Goal: Information Seeking & Learning: Find specific fact

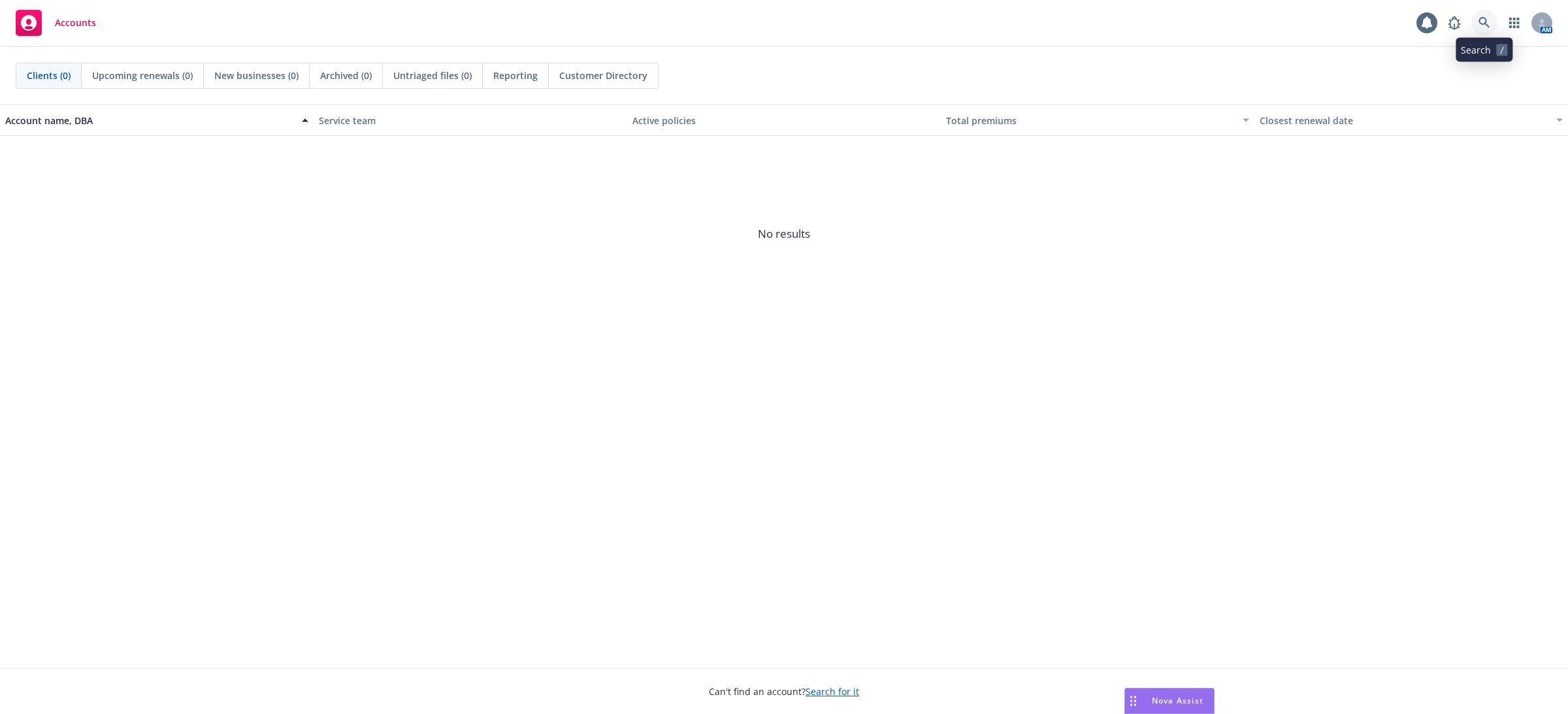
click at [1486, 26] on icon at bounding box center [1484, 22] width 11 height 11
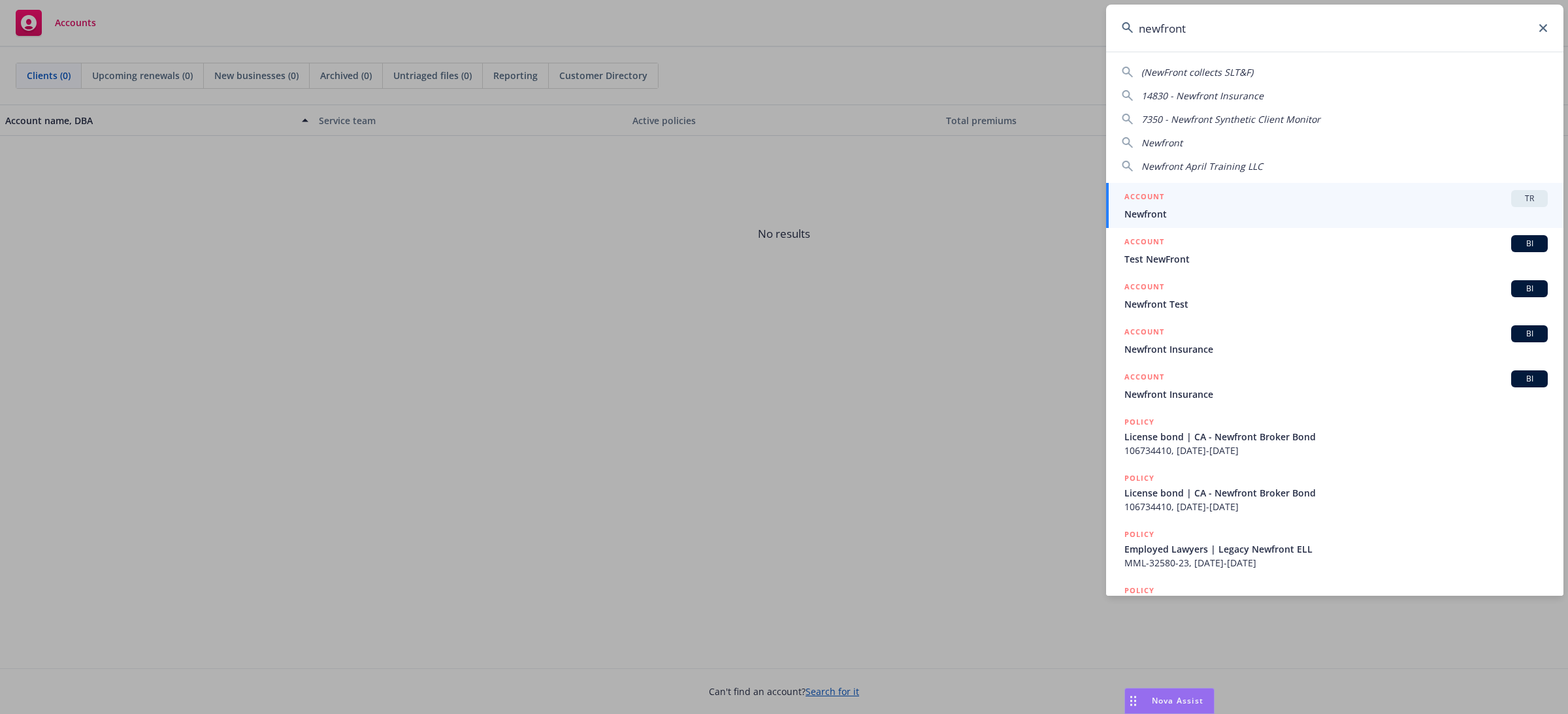
type input "newfront"
click at [1229, 201] on div "ACCOUNT TR" at bounding box center [1336, 198] width 423 height 17
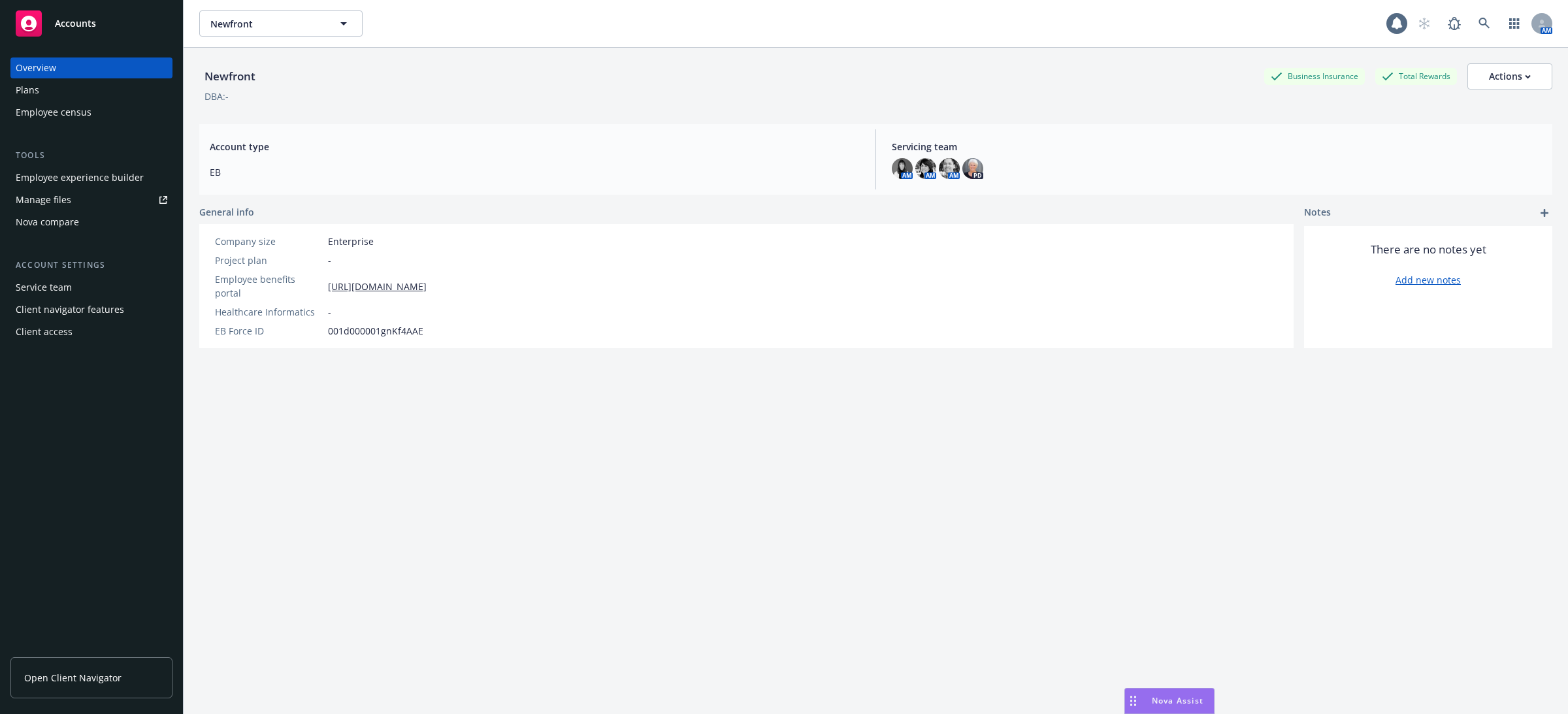
click at [125, 125] on div "Overview Plans Employee census Tools Employee experience builder Manage files N…" at bounding box center [92, 199] width 162 height 285
click at [92, 115] on div "Employee census" at bounding box center [91, 112] width 152 height 21
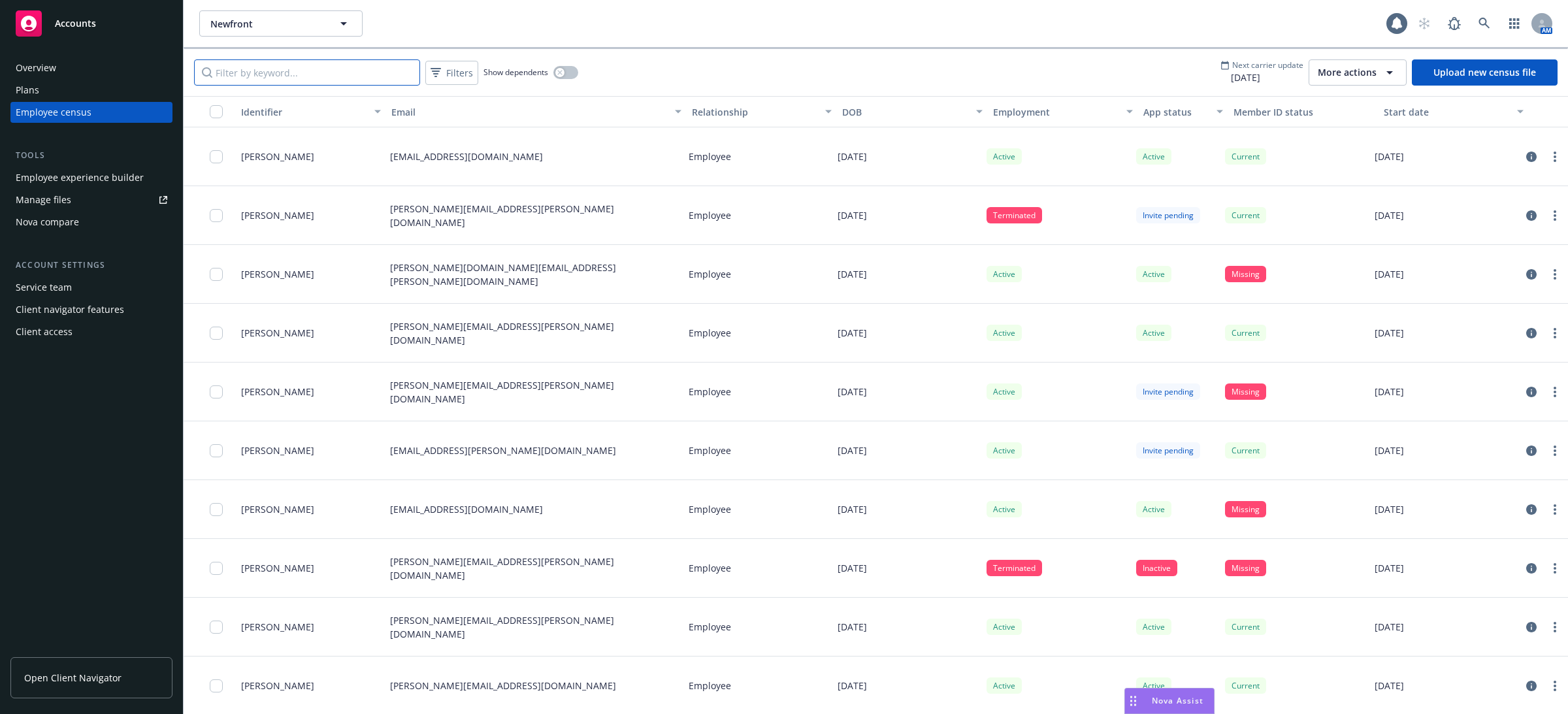
click at [339, 73] on input "Filter by keyword..." at bounding box center [307, 72] width 226 height 26
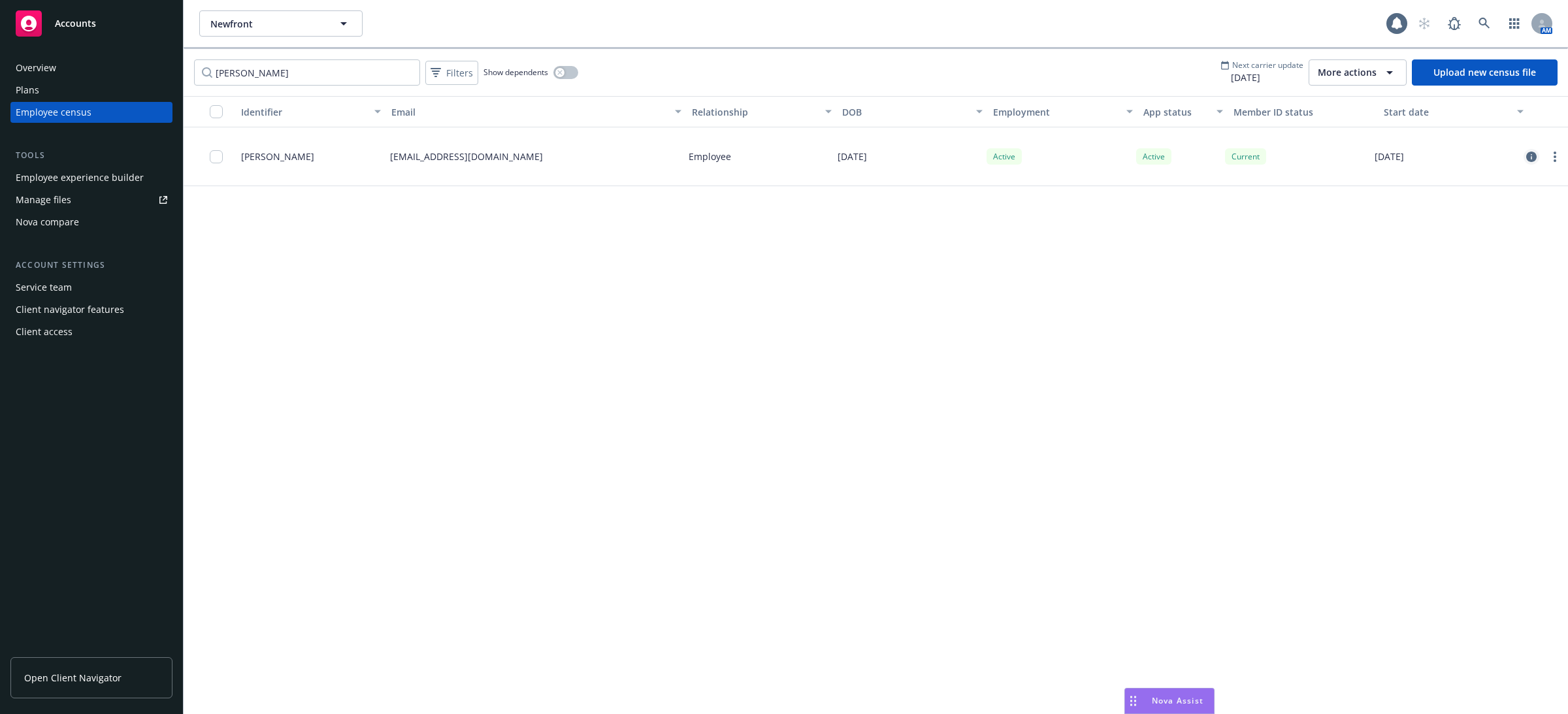
click at [1530, 160] on icon "circleInformation" at bounding box center [1531, 157] width 11 height 11
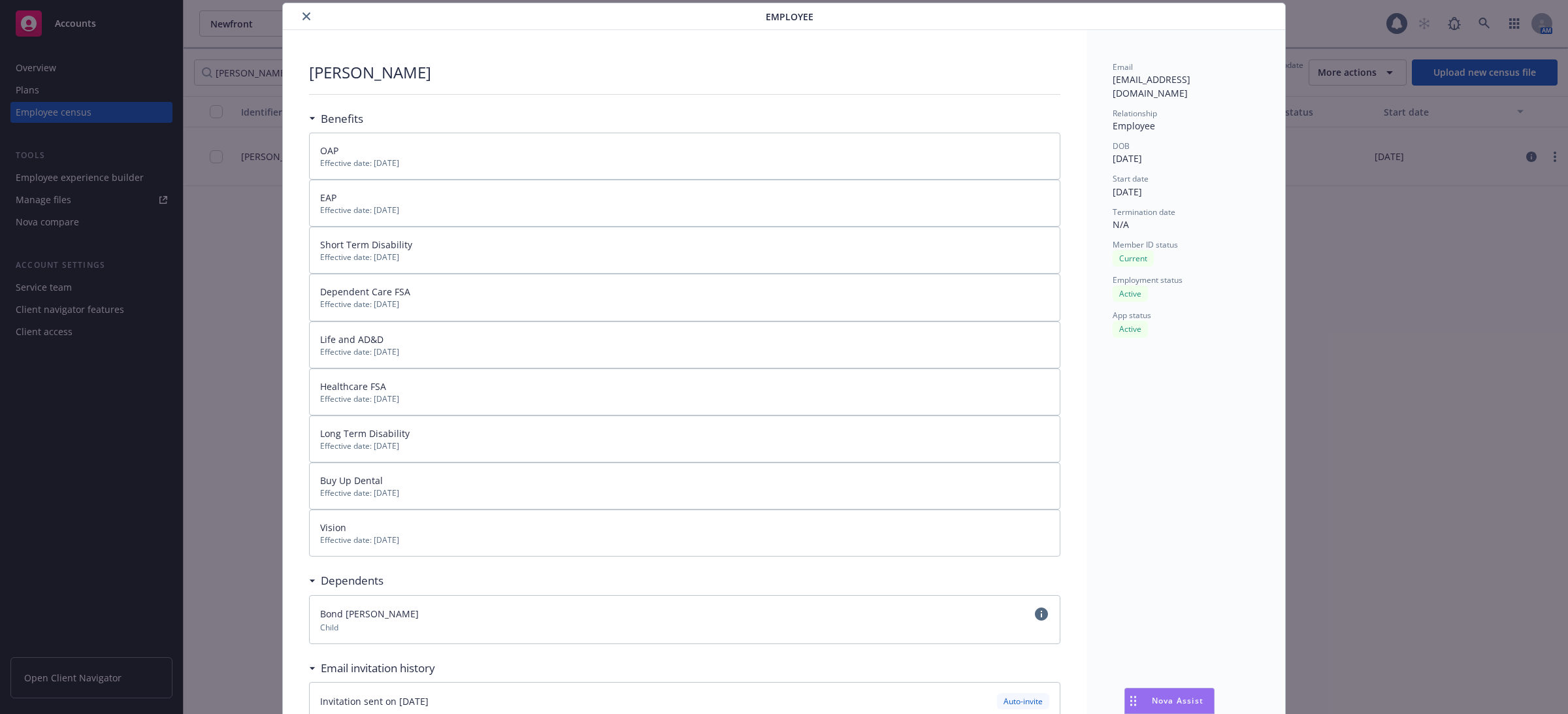
scroll to position [167, 0]
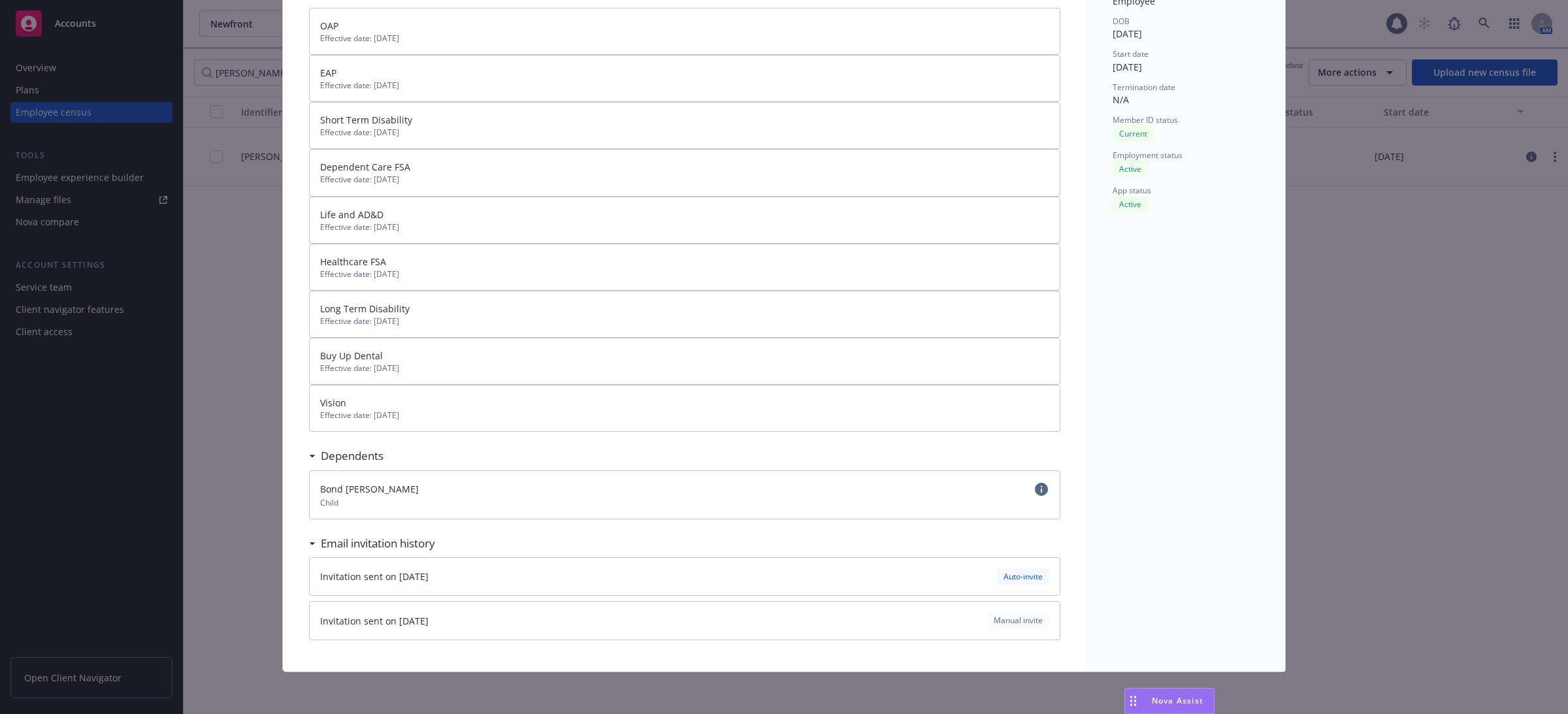
click at [581, 583] on div "Invitation sent on [DATE] Auto-invite" at bounding box center [684, 577] width 729 height 16
click at [350, 488] on span "Bond [PERSON_NAME]" at bounding box center [369, 489] width 98 height 12
click at [1044, 491] on icon "circleInformation" at bounding box center [1041, 489] width 13 height 13
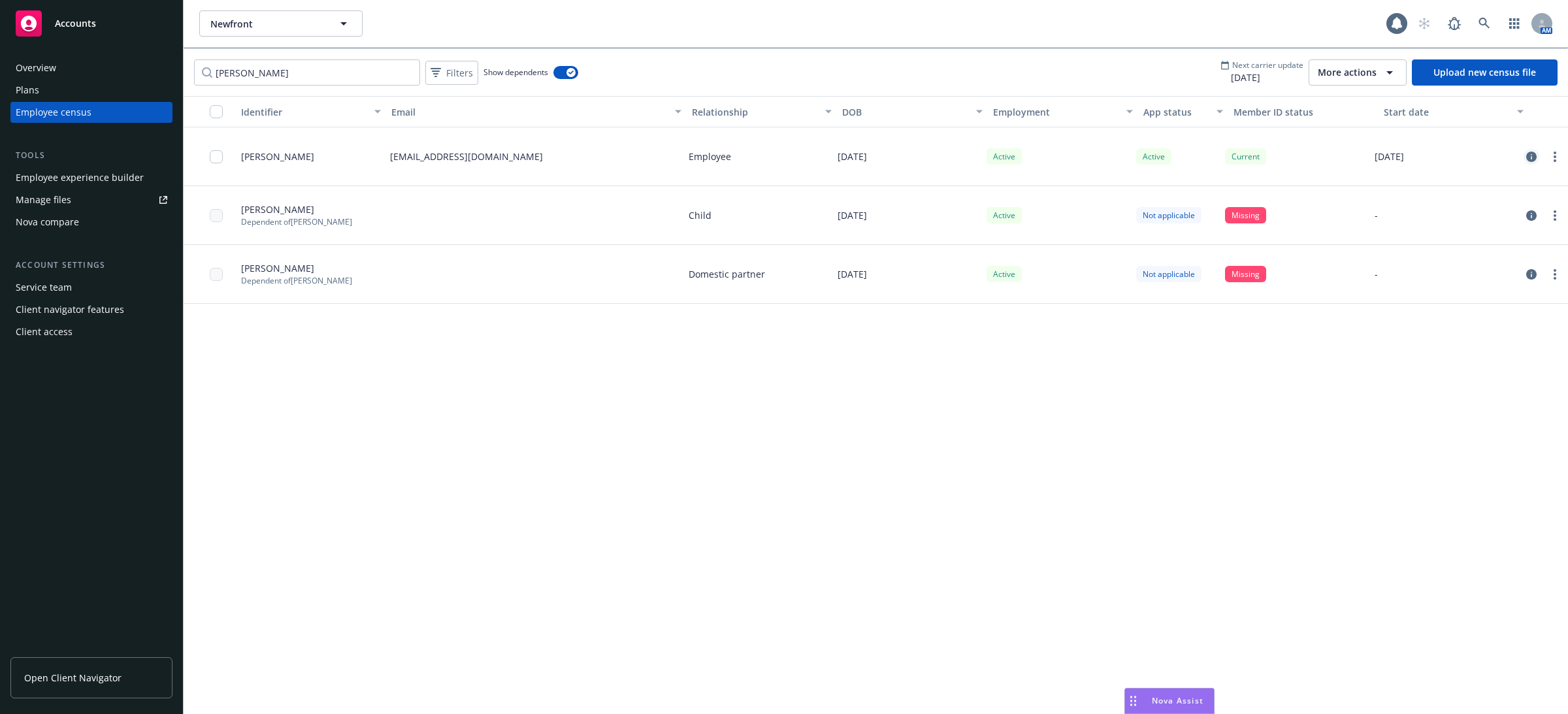
click at [1531, 156] on icon "circleInformation" at bounding box center [1531, 157] width 11 height 11
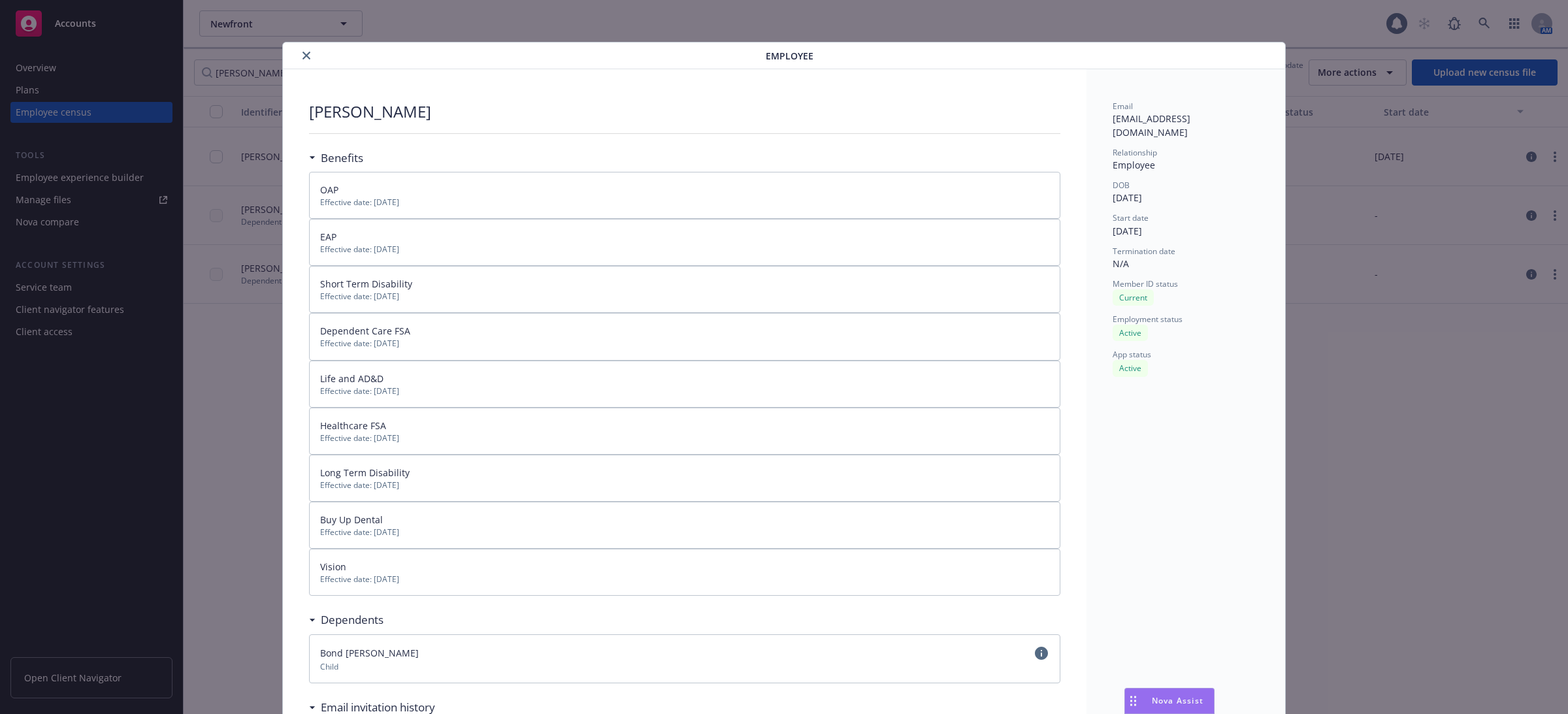
scroll to position [39, 0]
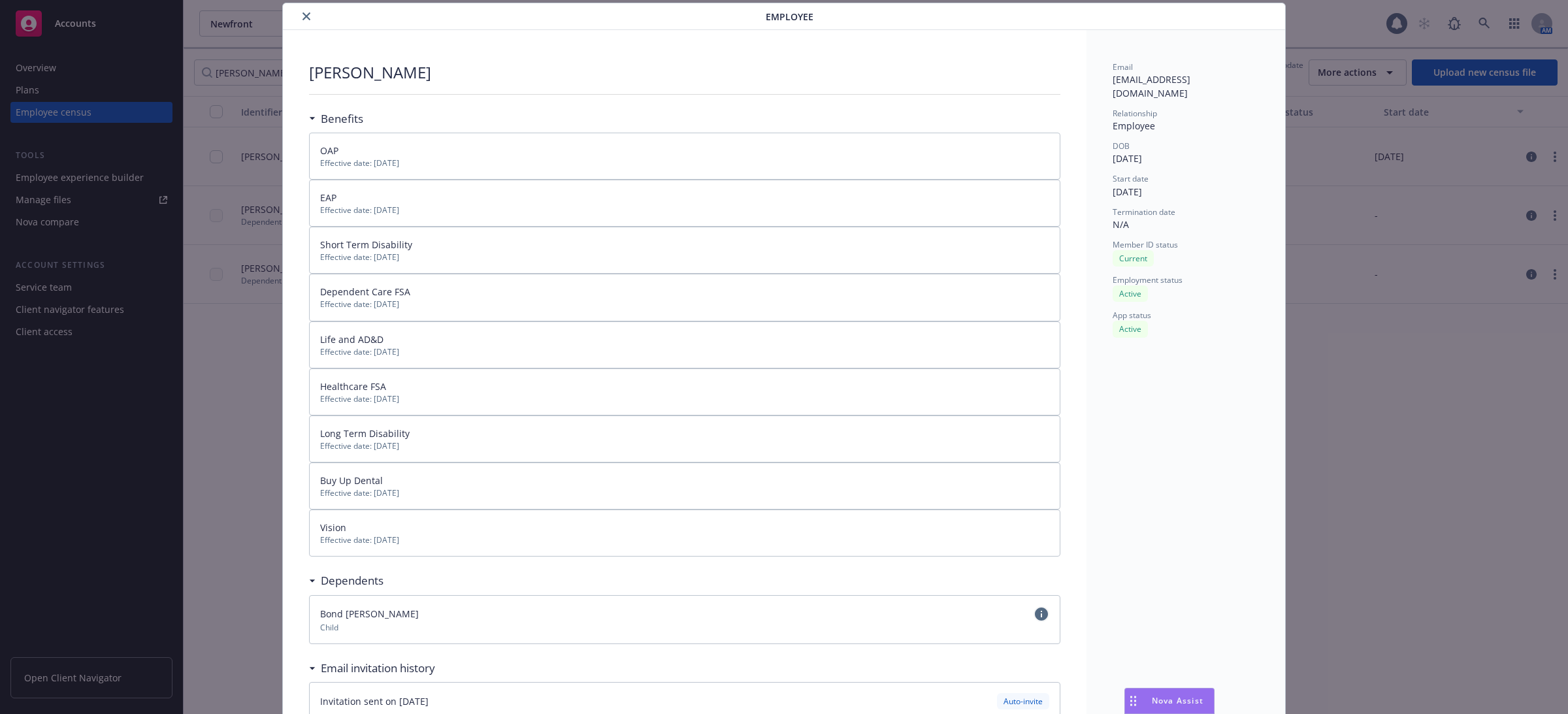
click at [1037, 620] on icon "circleInformation" at bounding box center [1041, 614] width 13 height 13
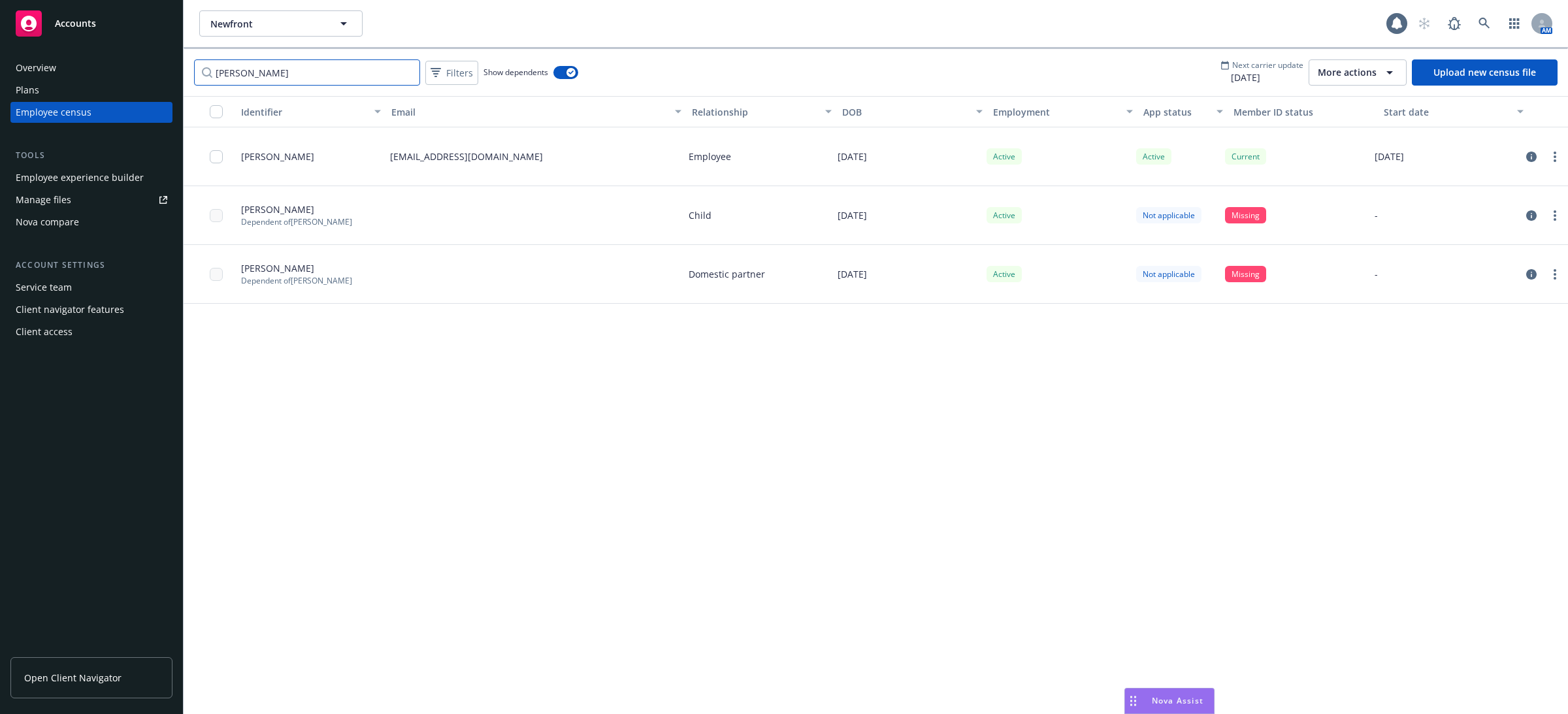
click at [333, 77] on input "[PERSON_NAME]" at bounding box center [307, 72] width 226 height 26
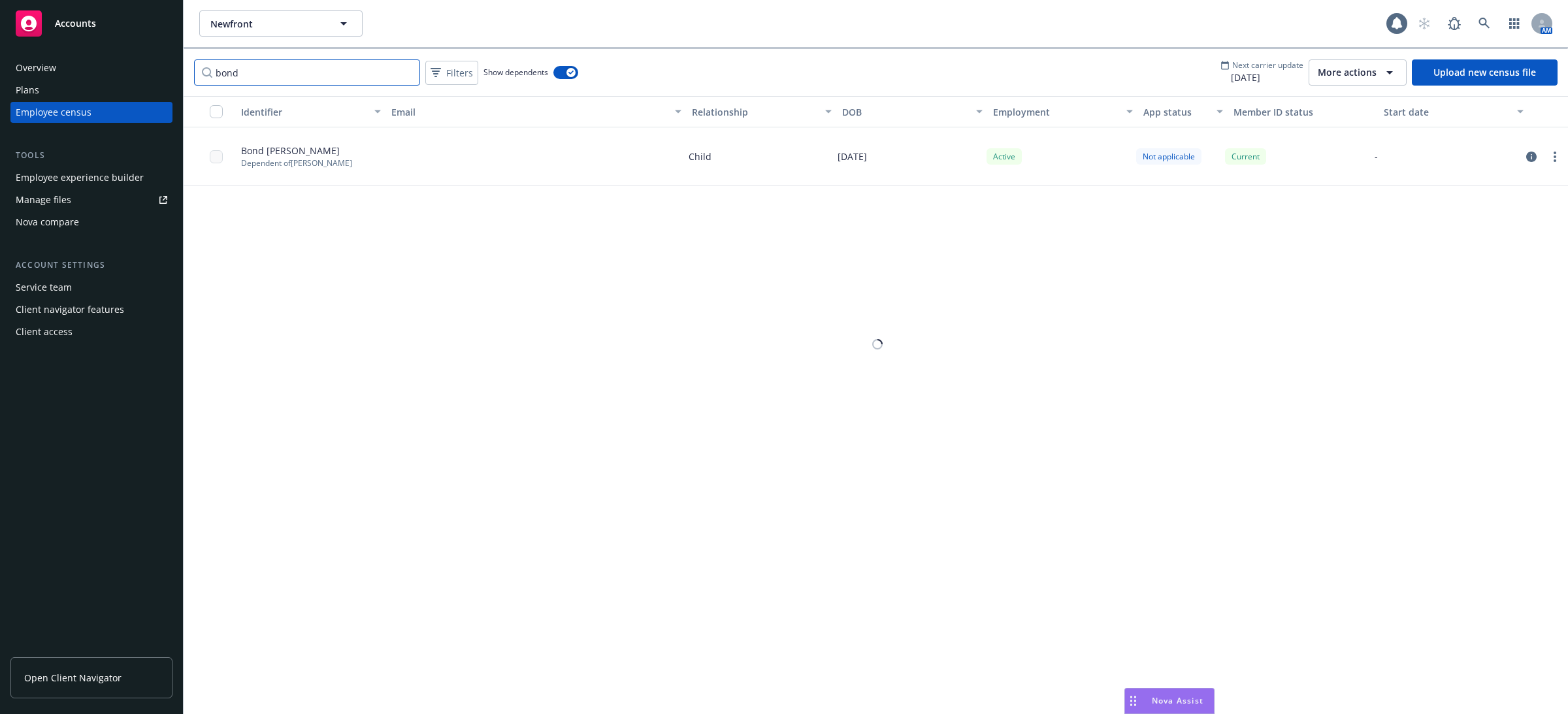
type input "bond"
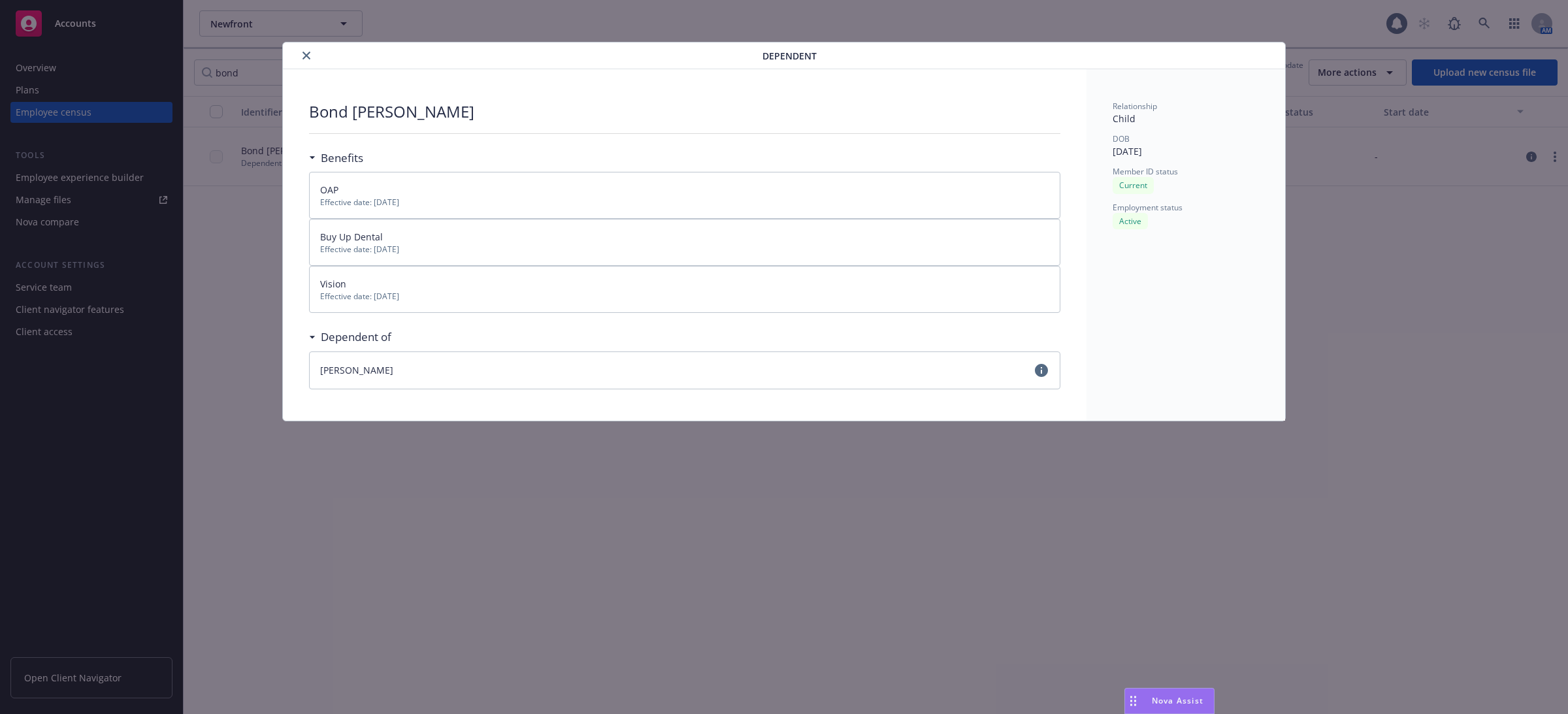
click at [306, 55] on icon "close" at bounding box center [306, 56] width 8 height 8
